Goal: Task Accomplishment & Management: Manage account settings

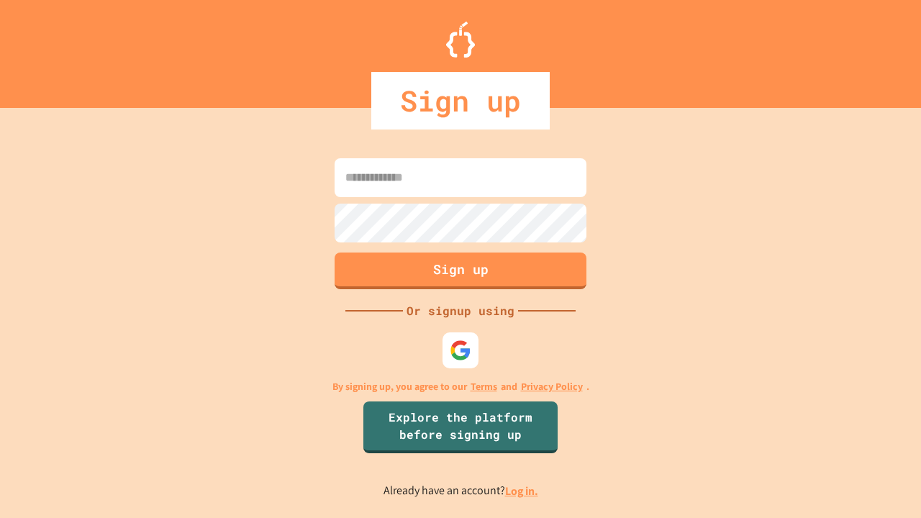
click at [522, 491] on link "Log in." at bounding box center [521, 491] width 33 height 15
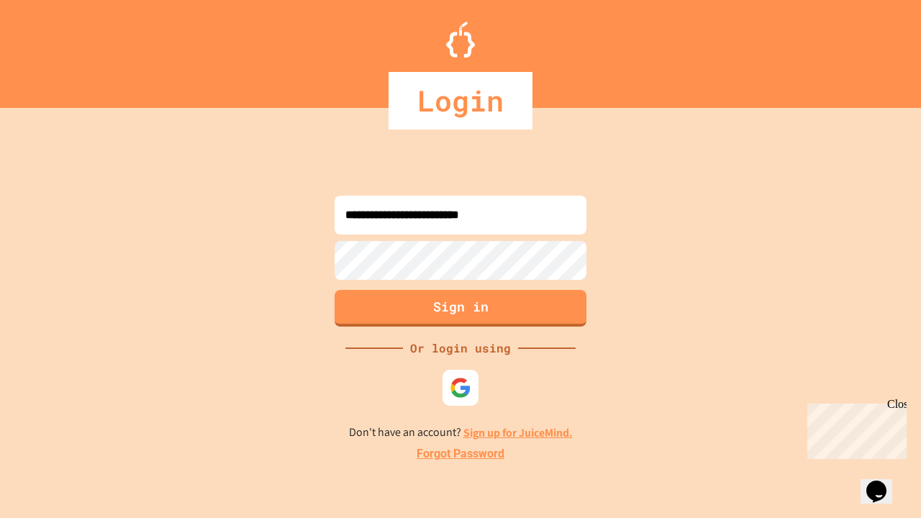
type input "**********"
